Goal: Information Seeking & Learning: Find specific fact

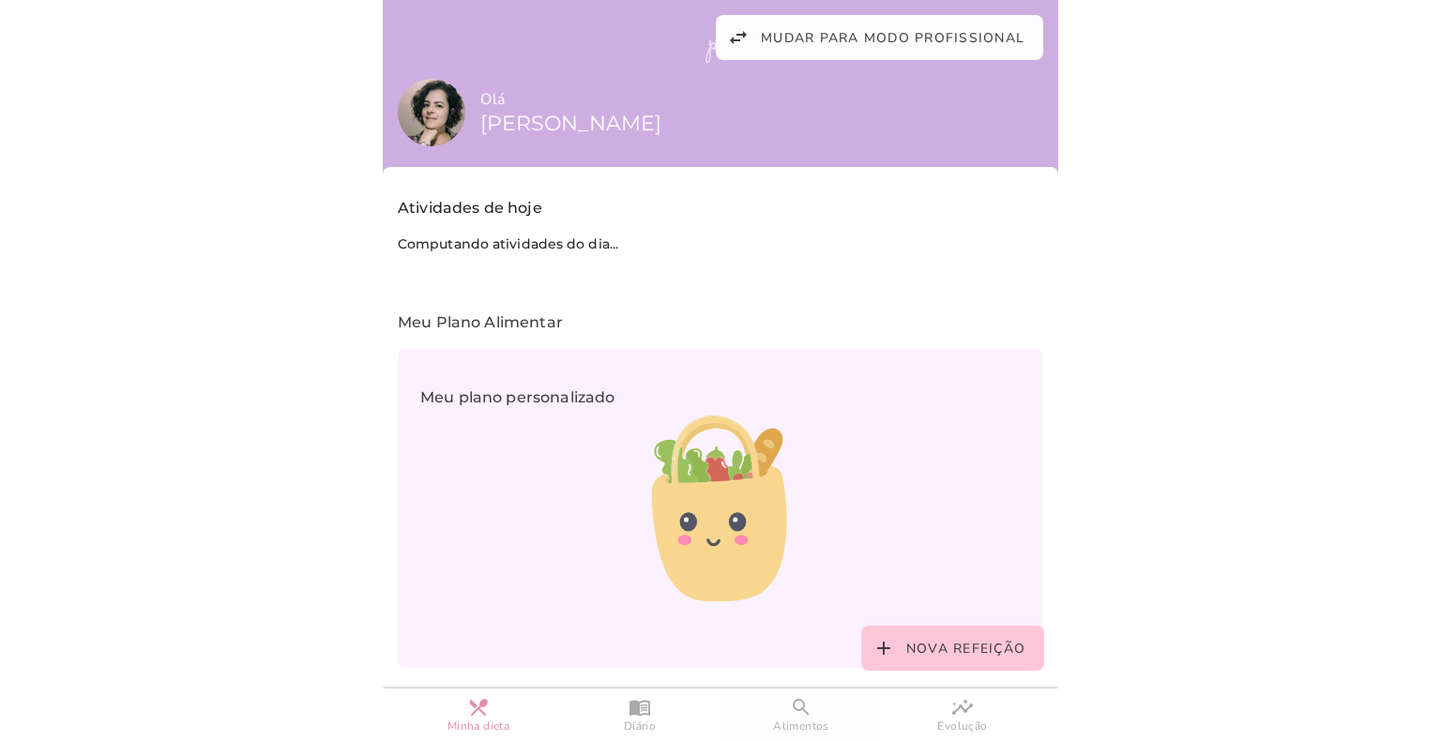
click at [0, 0] on slot "search" at bounding box center [0, 0] width 0 height 0
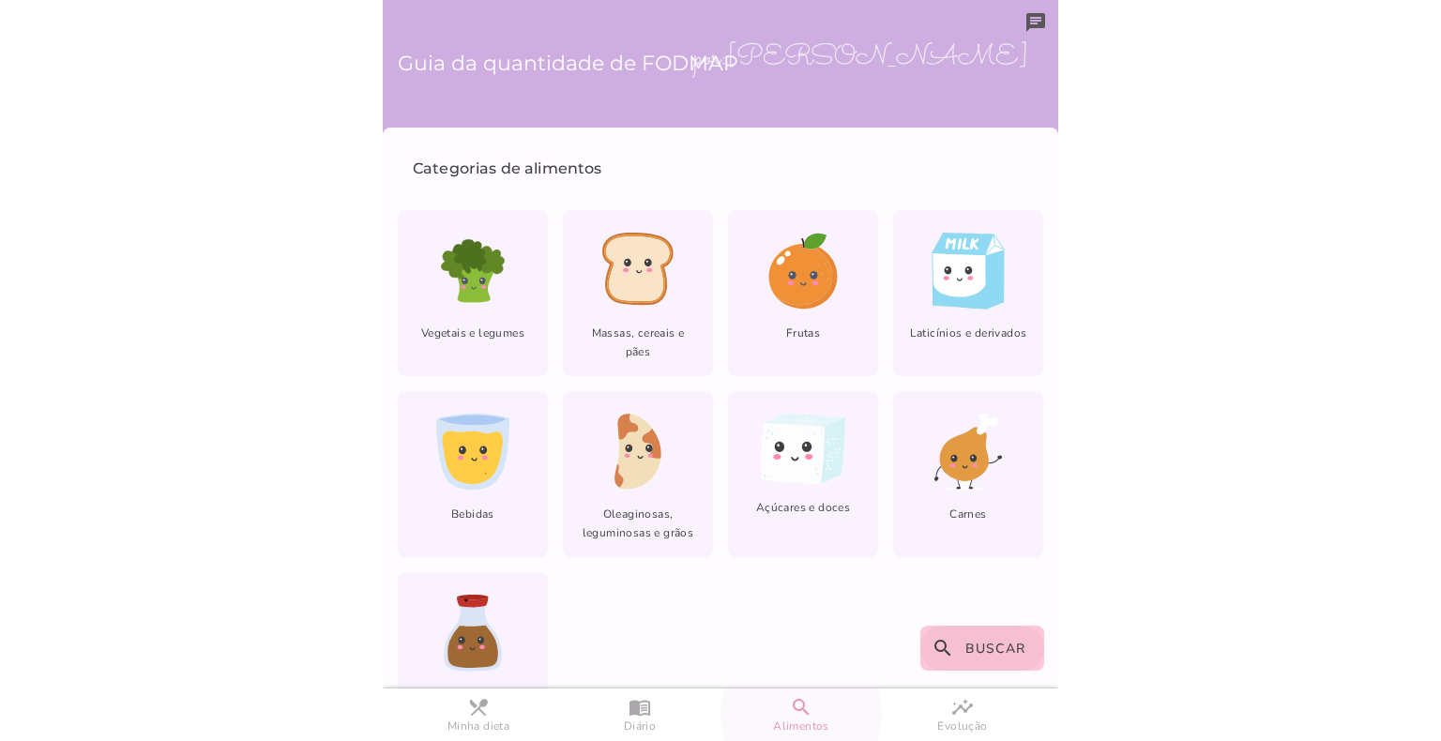
click at [0, 0] on slot "search" at bounding box center [0, 0] width 0 height 0
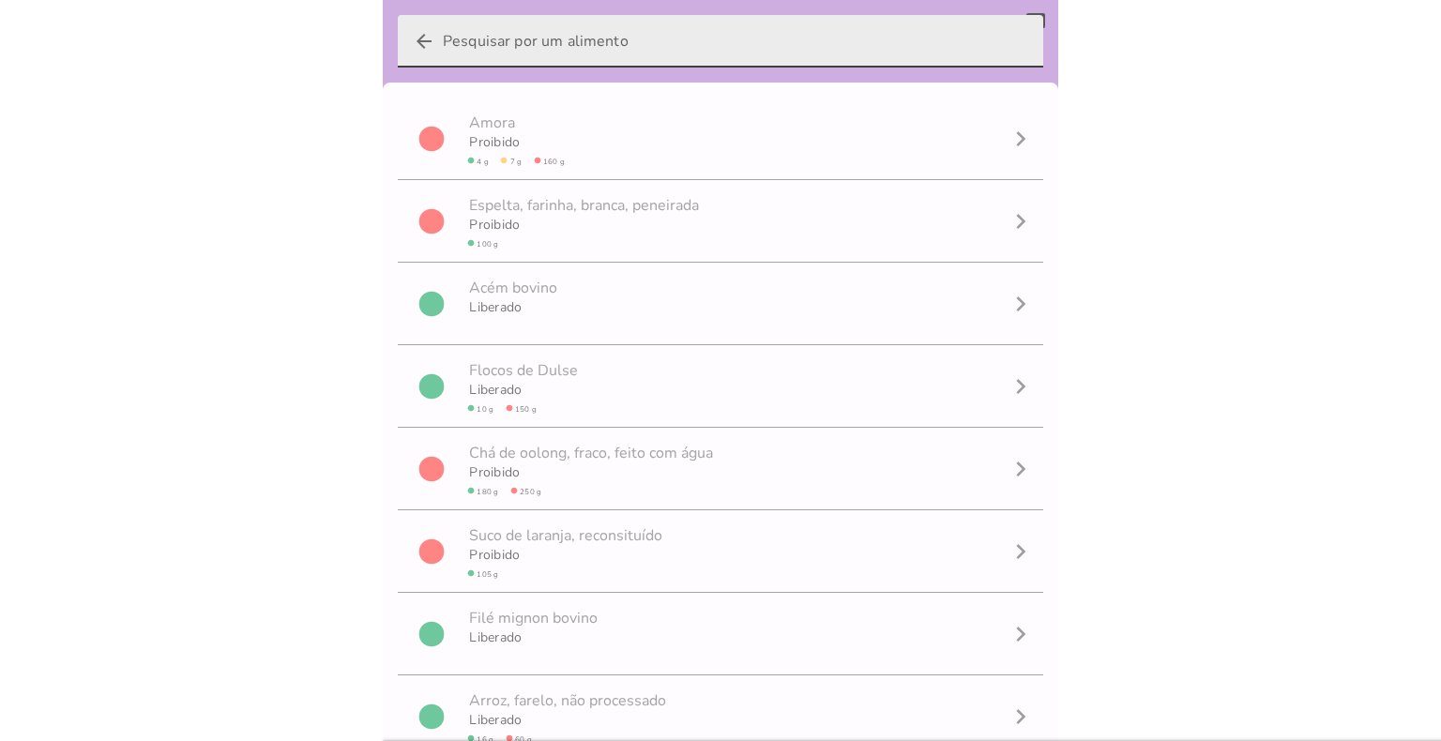
click at [648, 42] on input "arrow_back" at bounding box center [736, 41] width 586 height 53
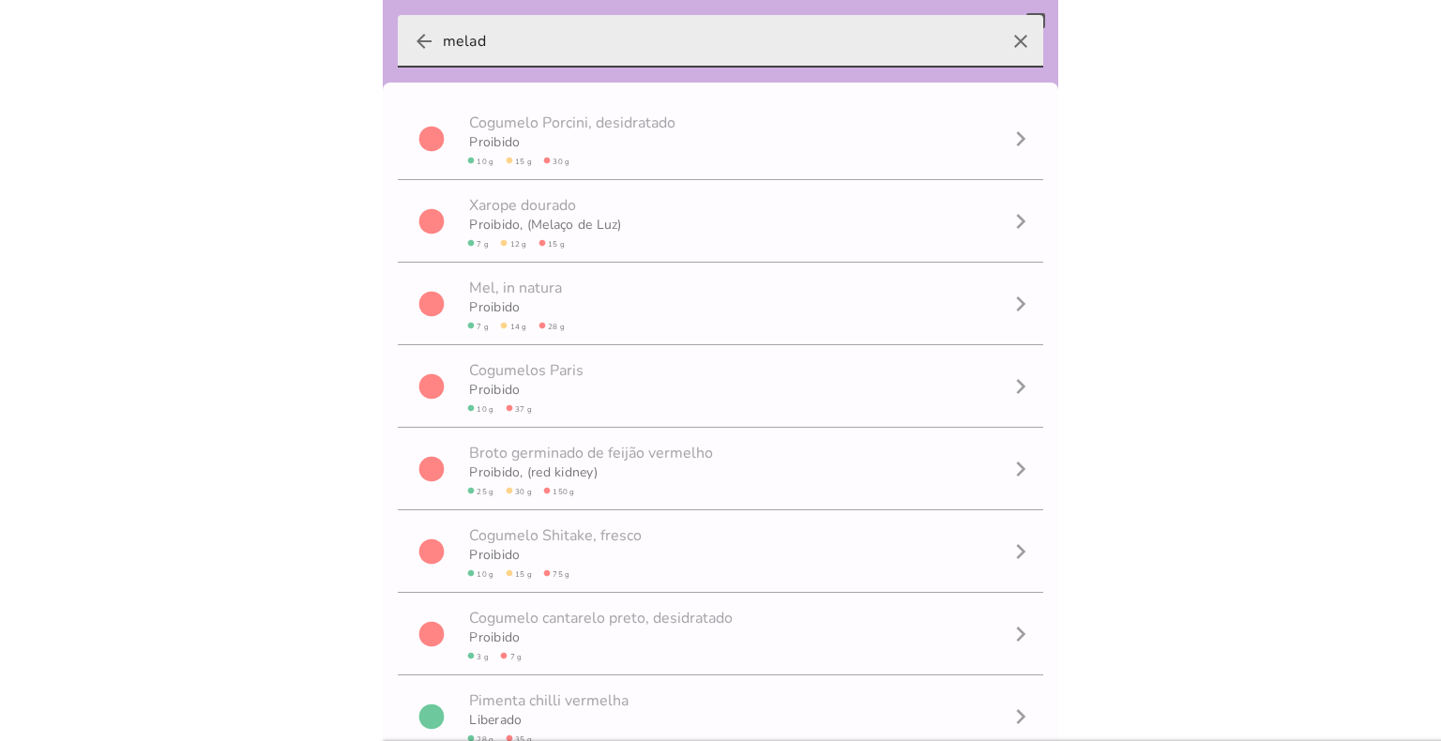
type input "melado"
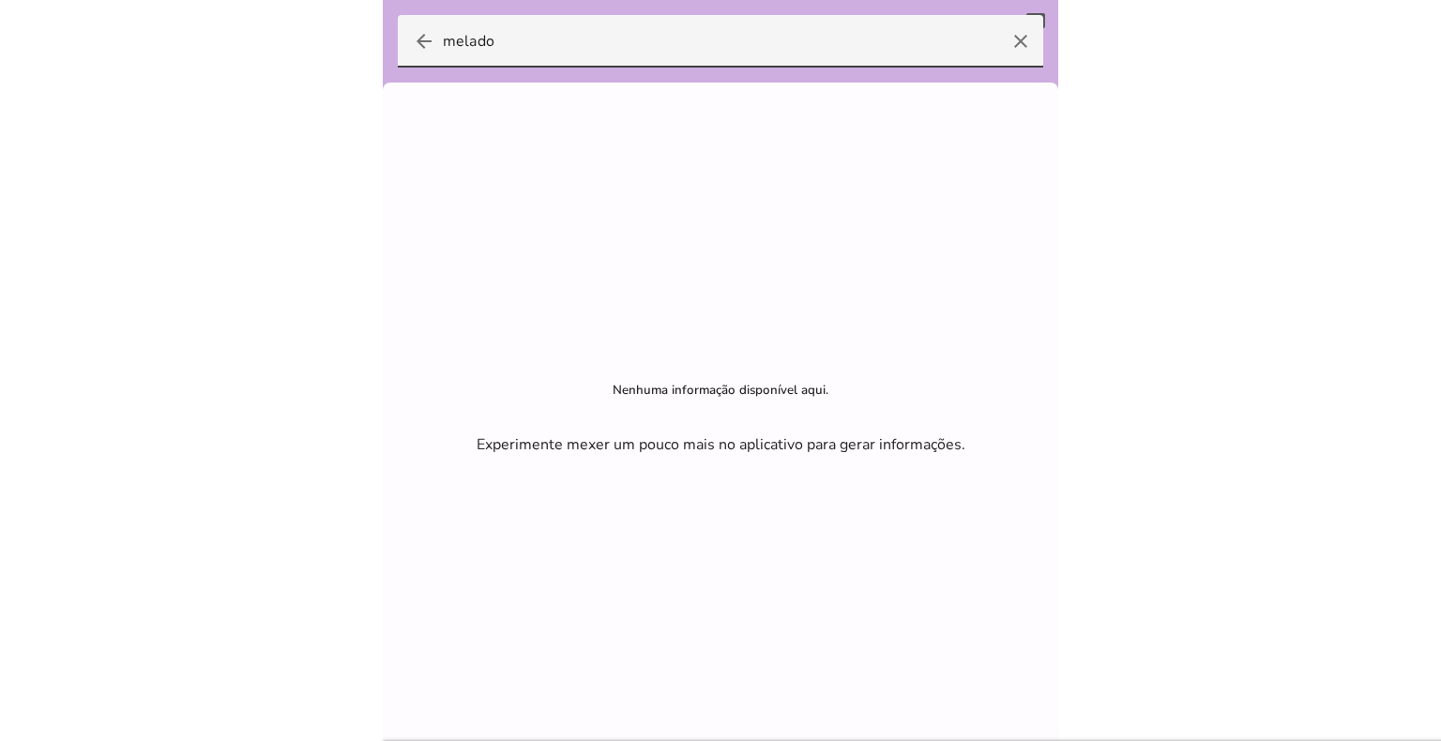
drag, startPoint x: 297, startPoint y: 51, endPoint x: 248, endPoint y: 25, distance: 55.8
click at [229, 53] on body at bounding box center [720, 370] width 1441 height 741
drag, startPoint x: 518, startPoint y: 45, endPoint x: 377, endPoint y: 33, distance: 141.3
click at [377, 33] on body at bounding box center [720, 370] width 1441 height 741
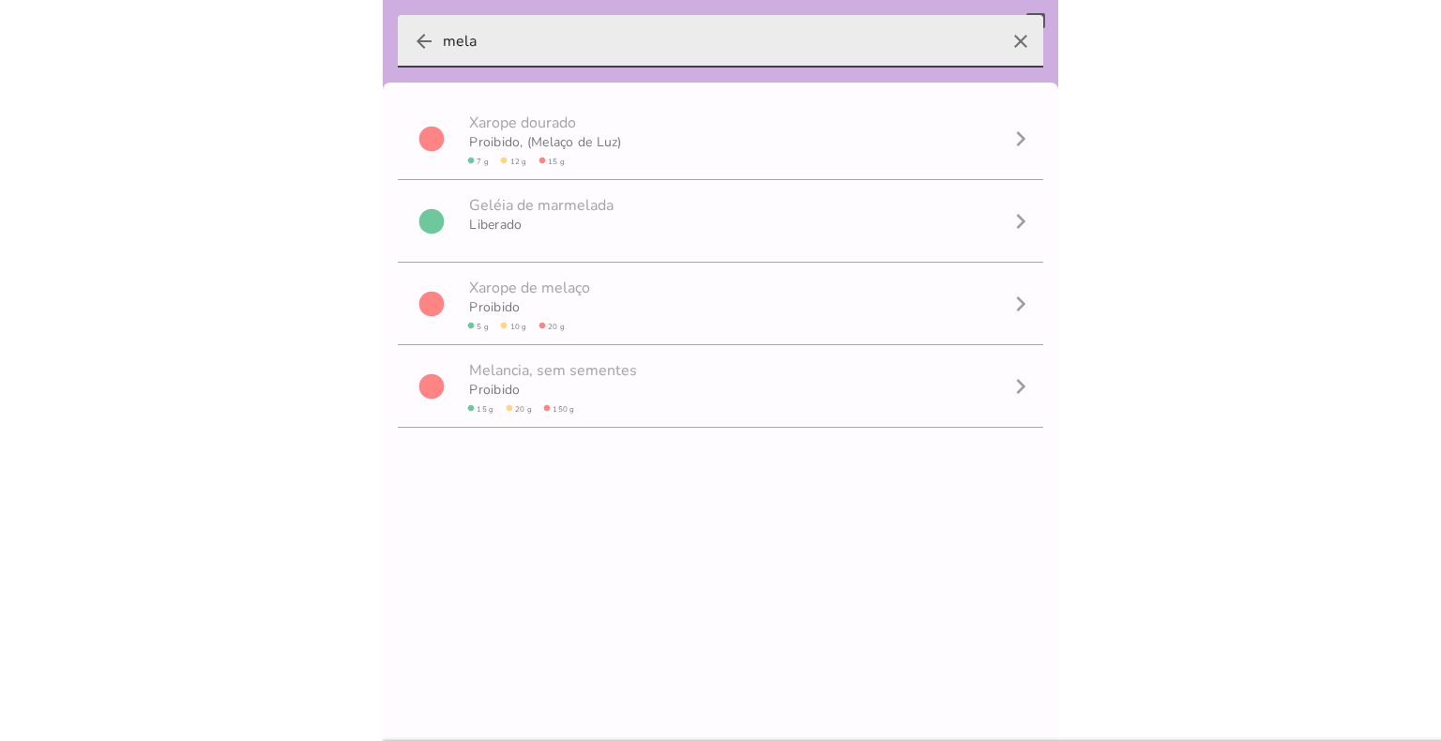
type input "mela"
type mwc-textfield "mela"
click at [417, 43] on icon "arrow_back" at bounding box center [424, 41] width 23 height 23
click at [443, 43] on input "mela" at bounding box center [721, 41] width 556 height 53
